Goal: Information Seeking & Learning: Learn about a topic

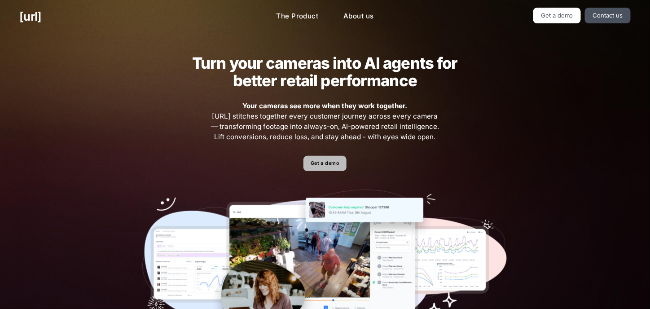
click at [324, 164] on link "Get a demo" at bounding box center [324, 164] width 43 height 16
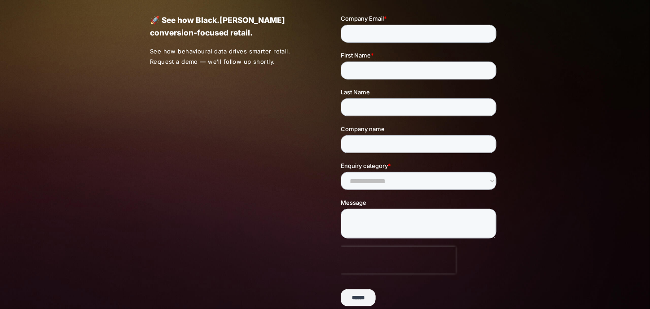
scroll to position [45, 0]
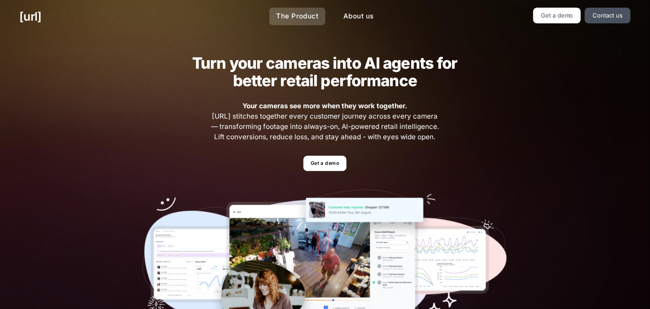
click at [300, 20] on link "The Product" at bounding box center [297, 17] width 57 height 18
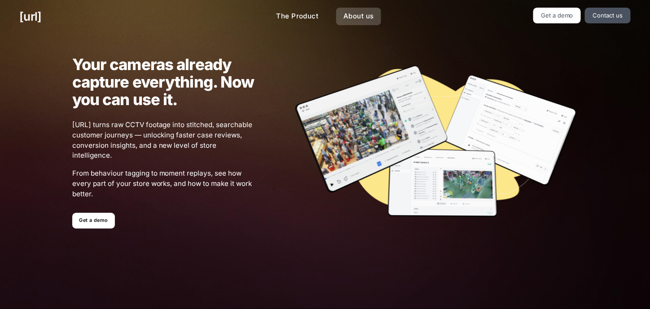
click at [364, 19] on link "About us" at bounding box center [358, 17] width 44 height 18
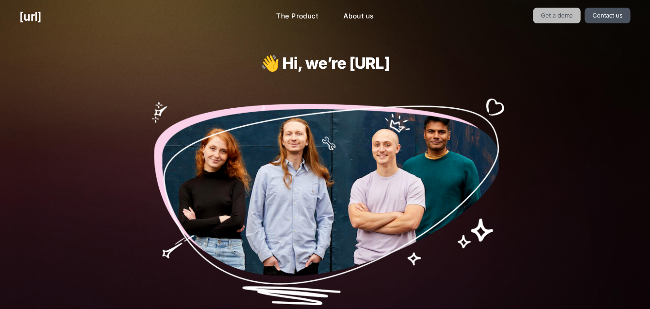
click at [568, 17] on link "Get a demo" at bounding box center [557, 16] width 48 height 16
